Goal: Information Seeking & Learning: Understand process/instructions

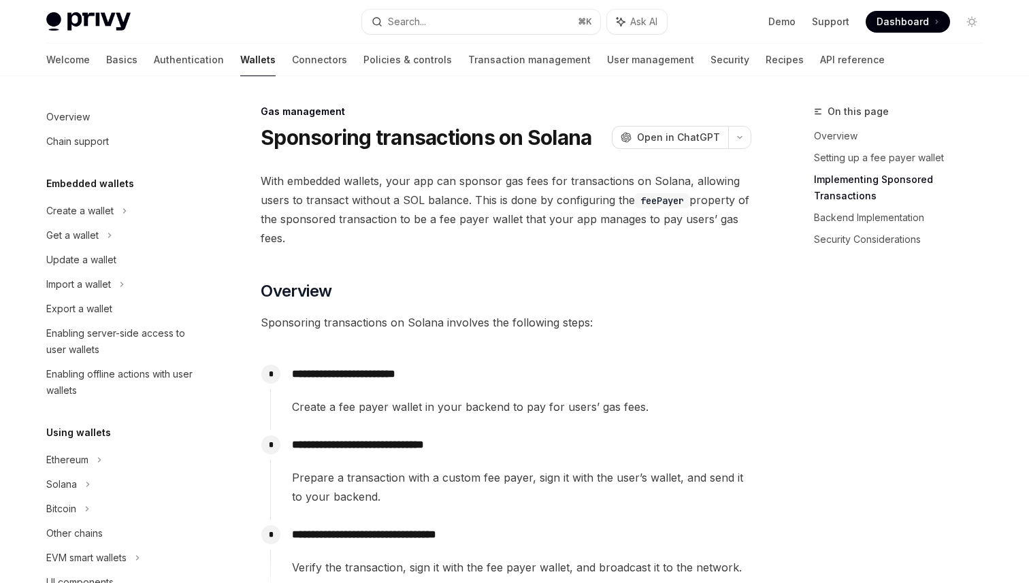
scroll to position [1469, 0]
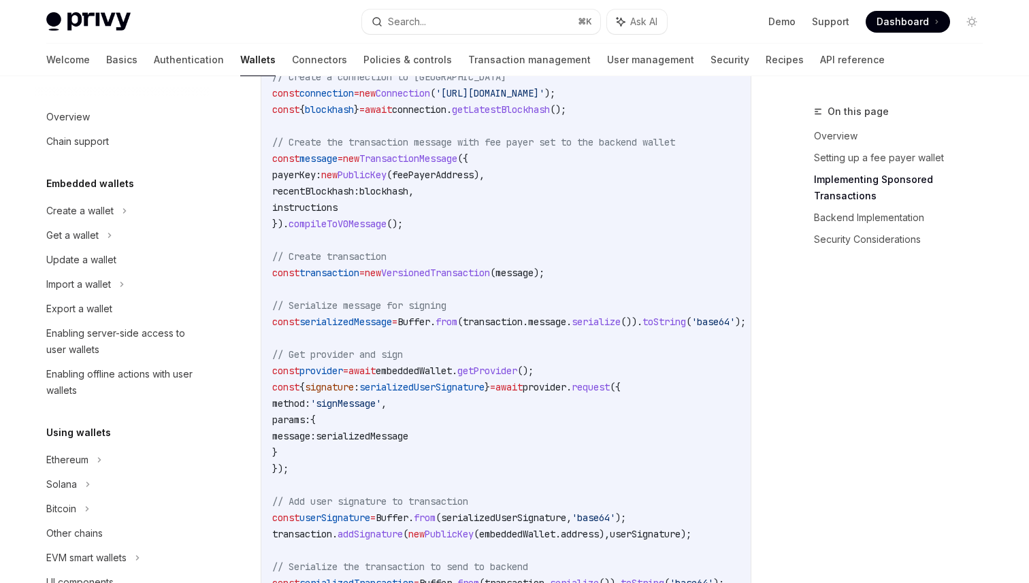
click at [561, 351] on code "import { useSolanaWallets } from '@privy-io/react-auth/solana' ; import { Trans…" at bounding box center [525, 289] width 506 height 1029
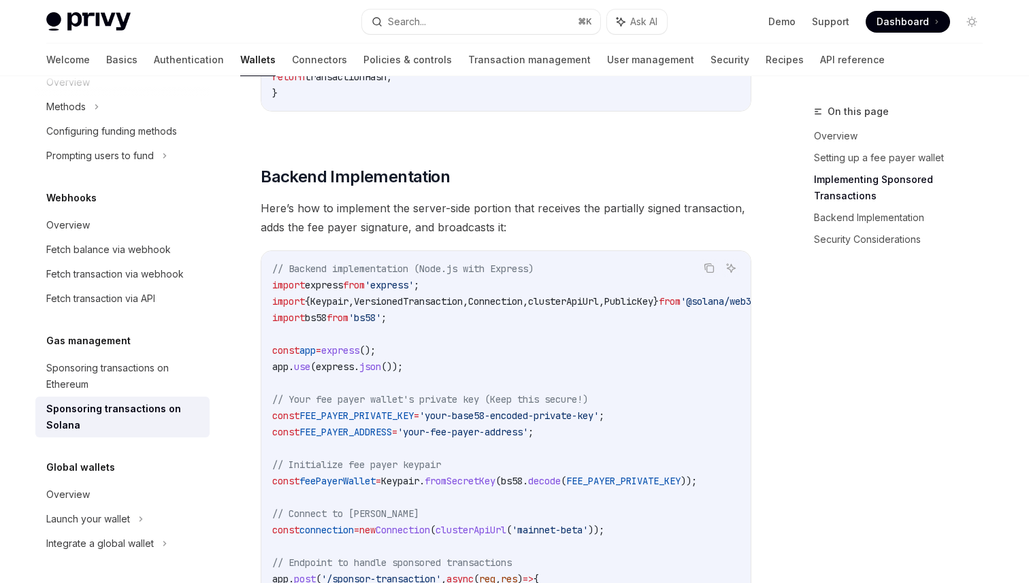
scroll to position [2168, 0]
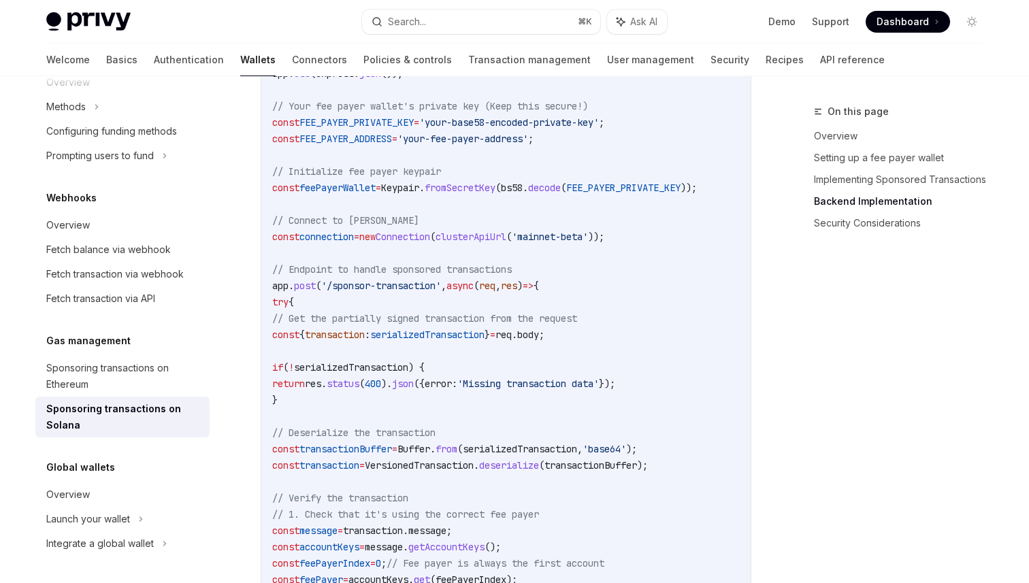
scroll to position [2543, 0]
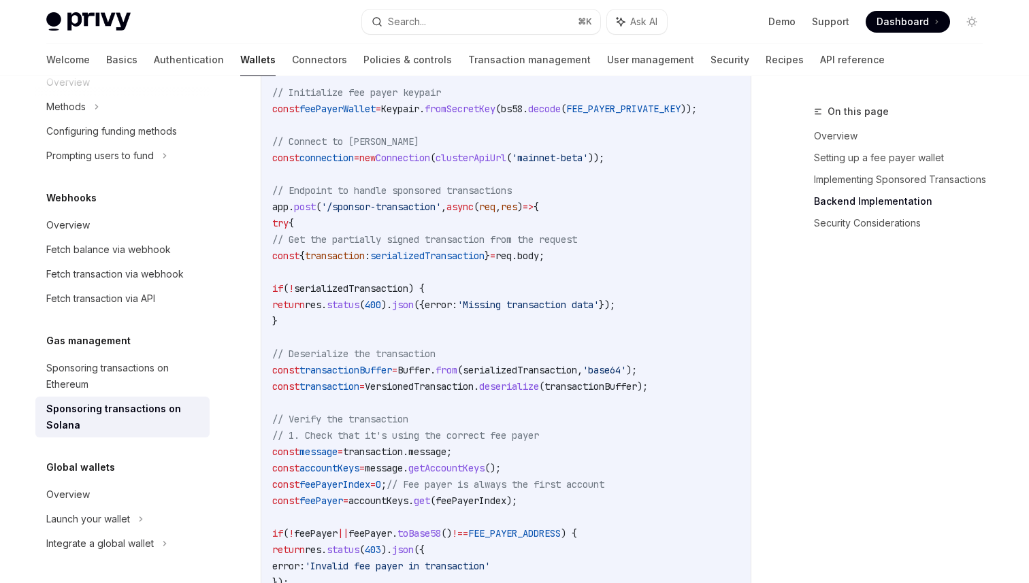
click at [495, 115] on span "fromSecretKey" at bounding box center [460, 109] width 71 height 12
click at [647, 115] on span "FEE_PAYER_PRIVATE_KEY" at bounding box center [623, 109] width 114 height 12
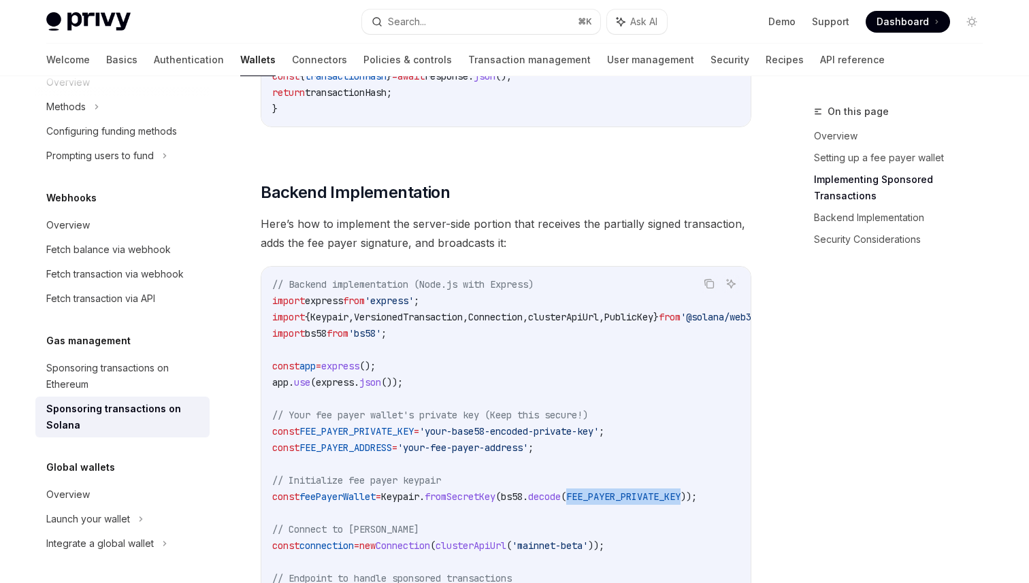
scroll to position [2155, 0]
click at [781, 466] on div "**********" at bounding box center [514, 168] width 958 height 4494
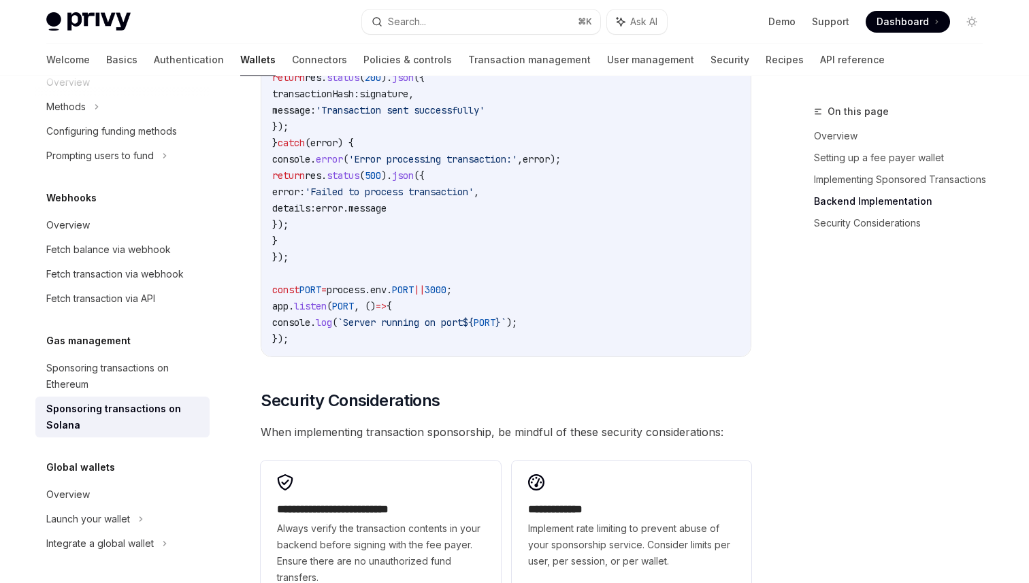
scroll to position [3556, 0]
click at [655, 438] on span "When implementing transaction sponsorship, be mindful of these security conside…" at bounding box center [506, 430] width 491 height 19
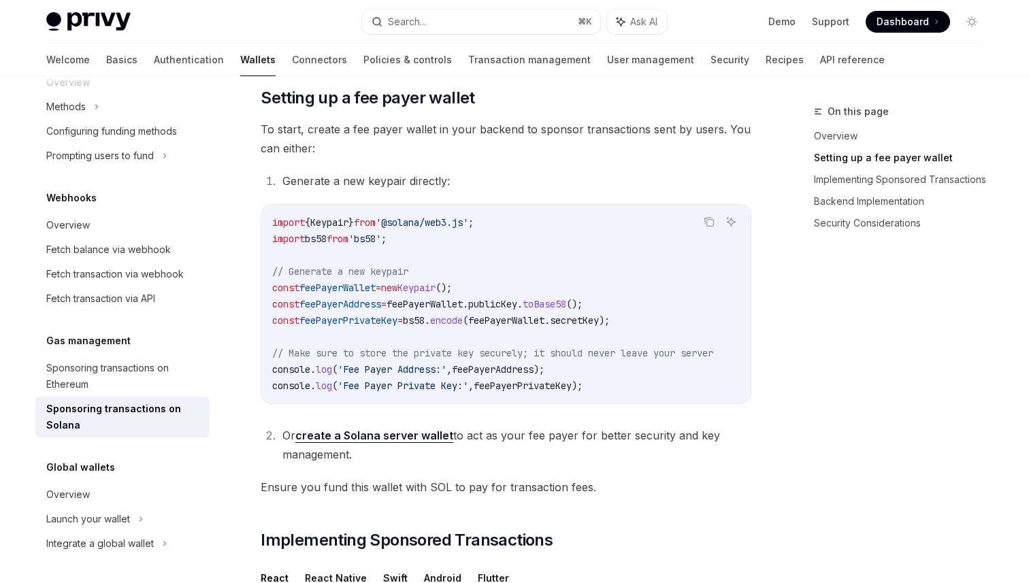
scroll to position [590, 0]
click at [659, 463] on li "Or create a Solana server wallet to act as your fee payer for better security a…" at bounding box center [514, 444] width 473 height 38
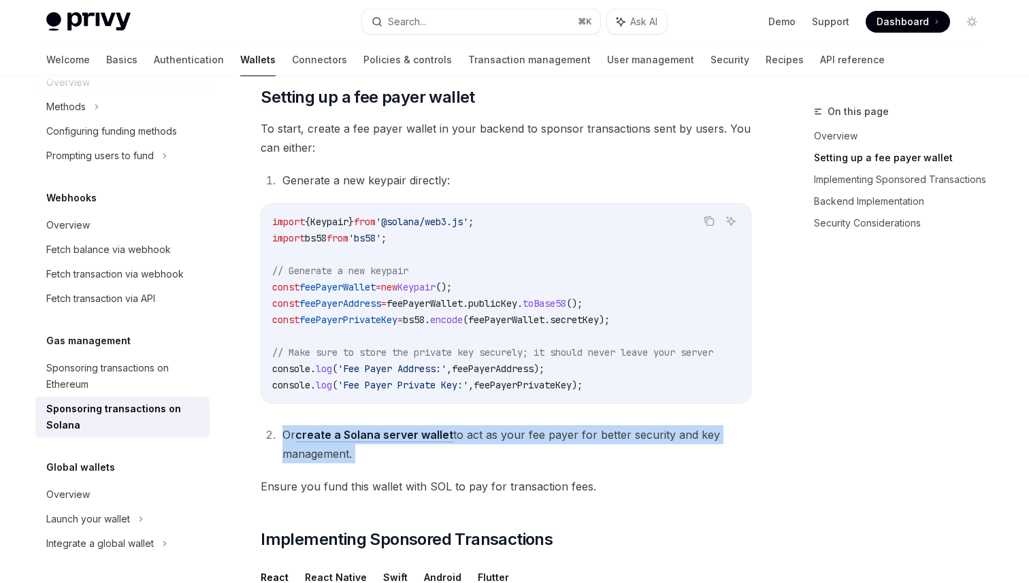
click at [659, 463] on li "Or create a Solana server wallet to act as your fee payer for better security a…" at bounding box center [514, 444] width 473 height 38
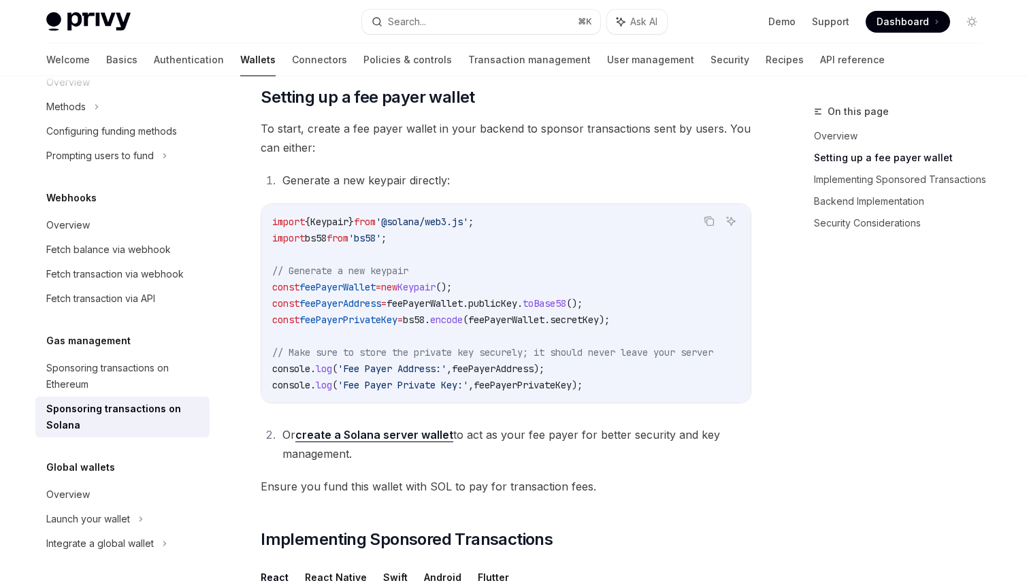
click at [436, 442] on link "create a Solana server wallet" at bounding box center [374, 435] width 158 height 14
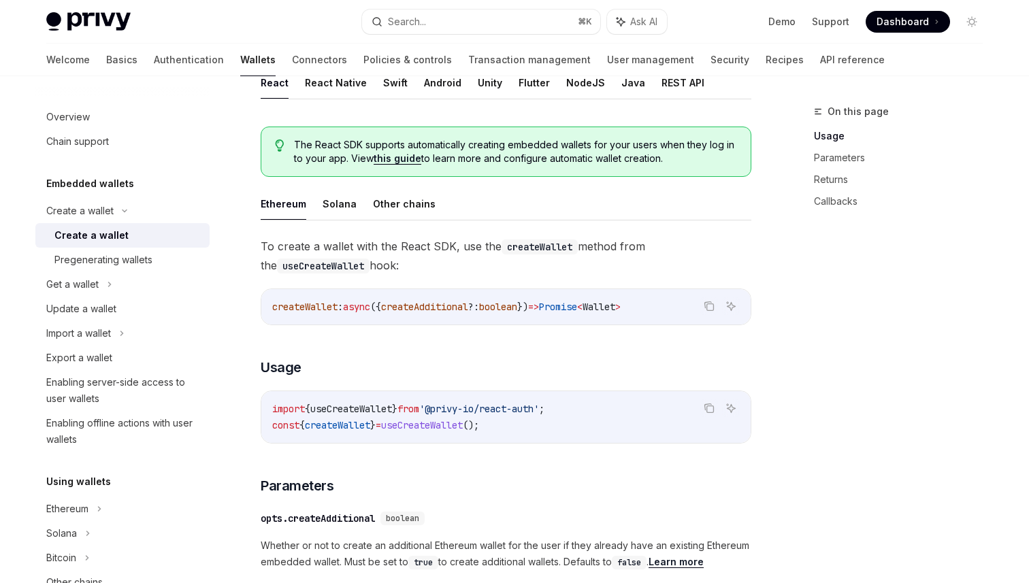
scroll to position [272, 0]
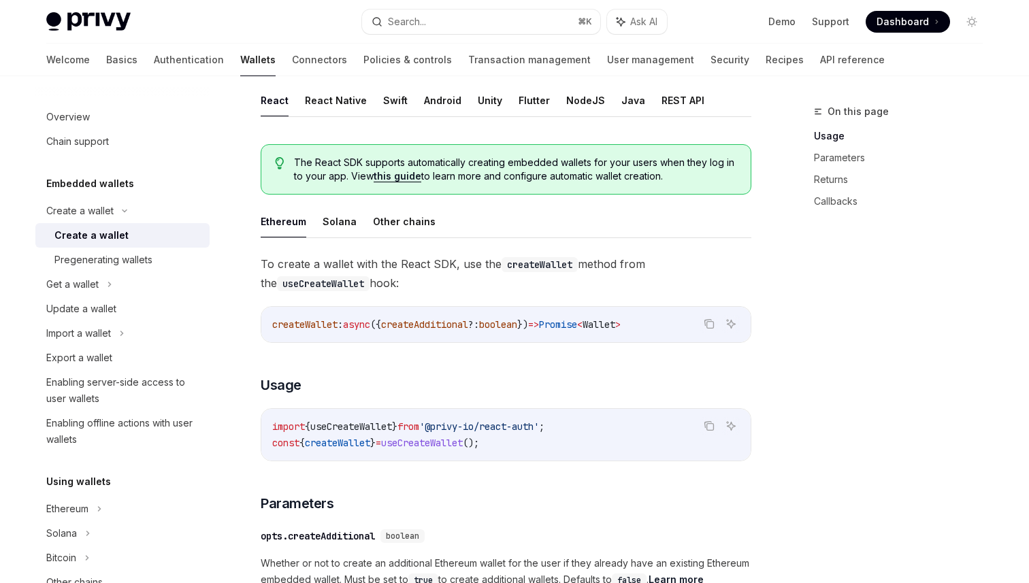
type textarea "*"
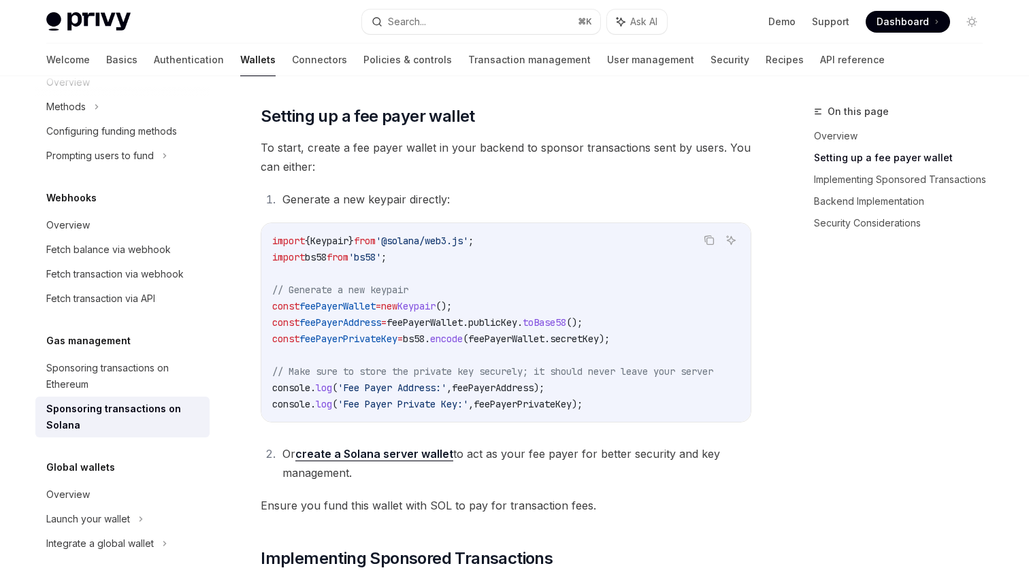
scroll to position [590, 0]
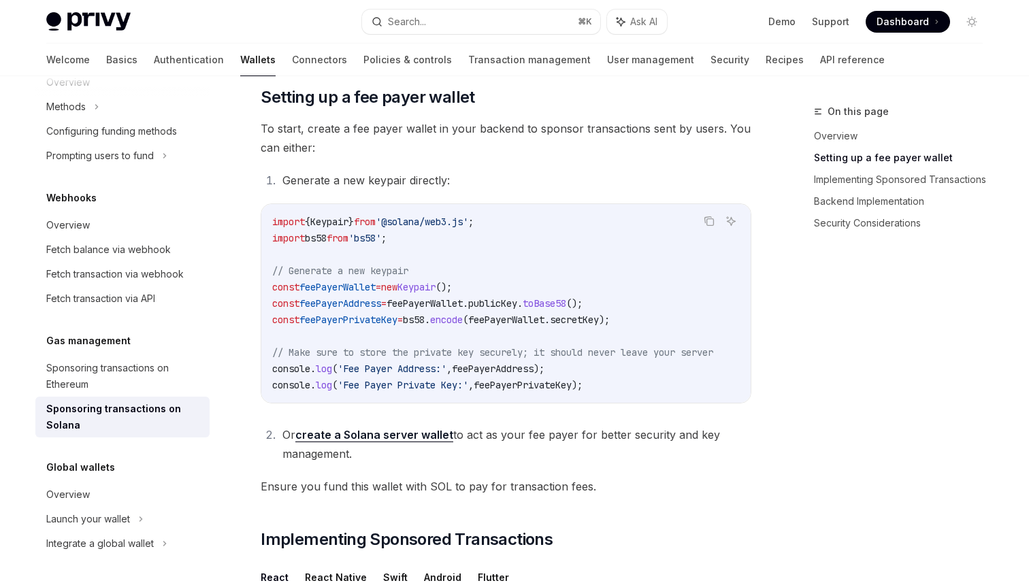
click at [550, 441] on li "Or create a Solana server wallet to act as your fee payer for better security a…" at bounding box center [514, 444] width 473 height 38
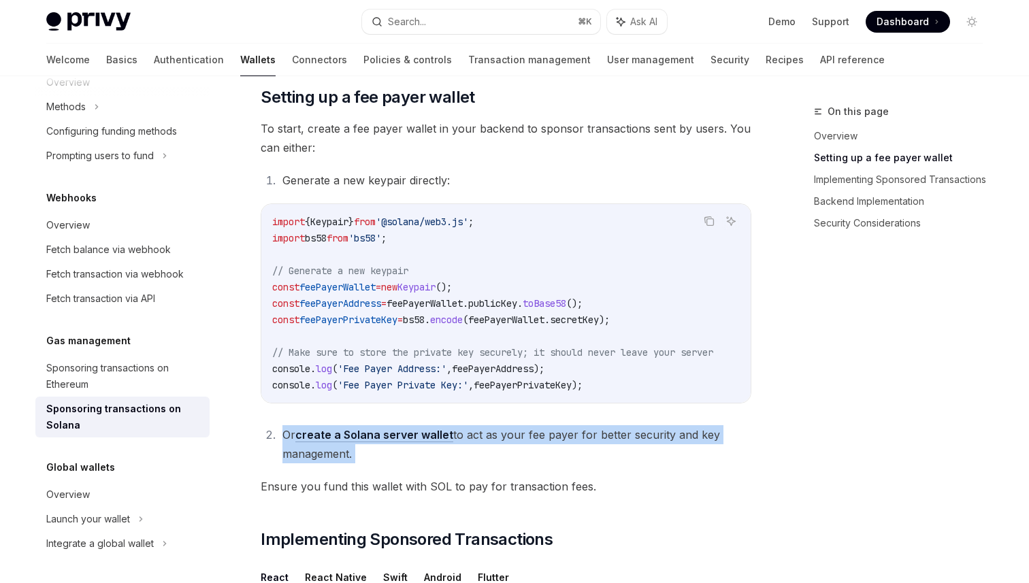
click at [550, 441] on li "Or create a Solana server wallet to act as your fee payer for better security a…" at bounding box center [514, 444] width 473 height 38
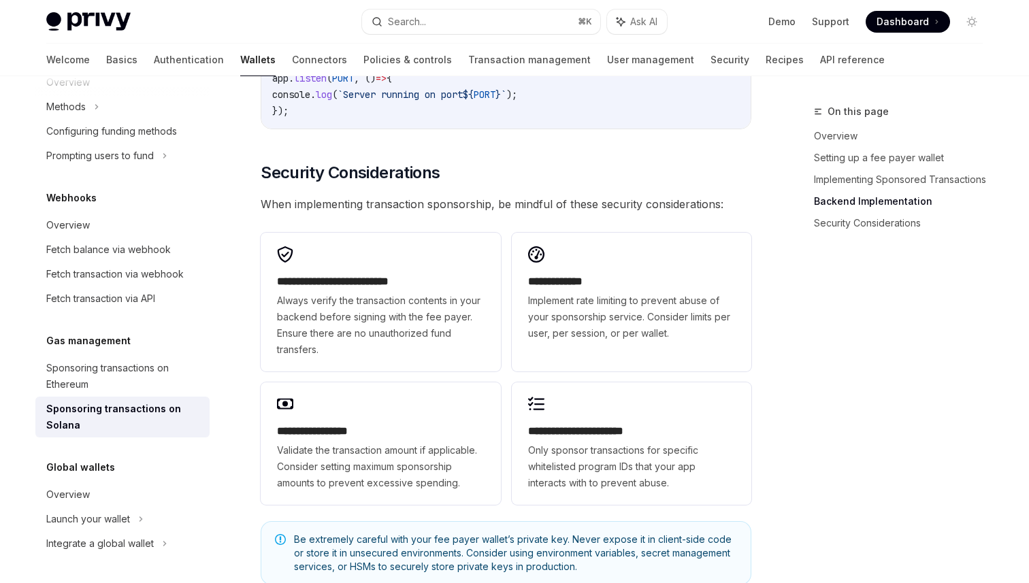
scroll to position [3784, 0]
